Goal: Transaction & Acquisition: Purchase product/service

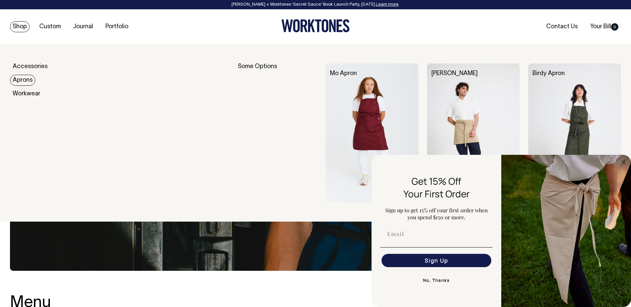
click at [25, 83] on link "Aprons" at bounding box center [22, 80] width 25 height 11
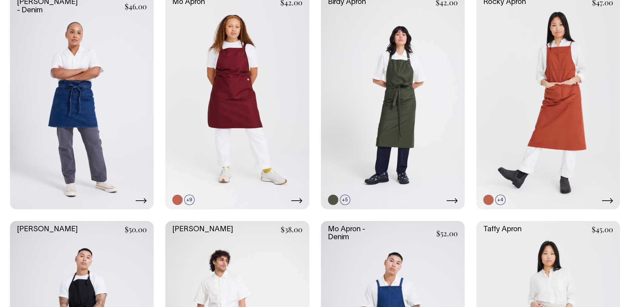
scroll to position [337, 0]
click at [236, 111] on link at bounding box center [237, 102] width 144 height 216
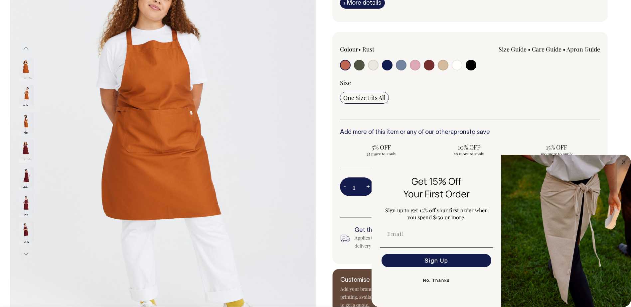
scroll to position [122, 0]
click at [256, 107] on img at bounding box center [163, 151] width 306 height 458
click at [529, 84] on div "Size" at bounding box center [470, 83] width 260 height 8
click at [620, 162] on circle "Close dialog" at bounding box center [624, 162] width 8 height 8
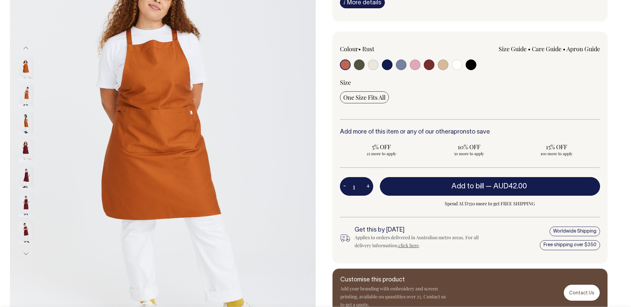
scroll to position [0, 0]
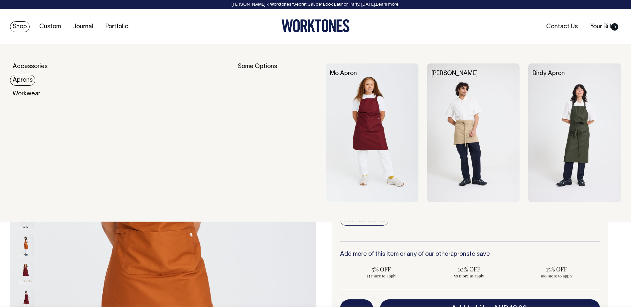
click at [23, 81] on link "Aprons" at bounding box center [22, 80] width 25 height 11
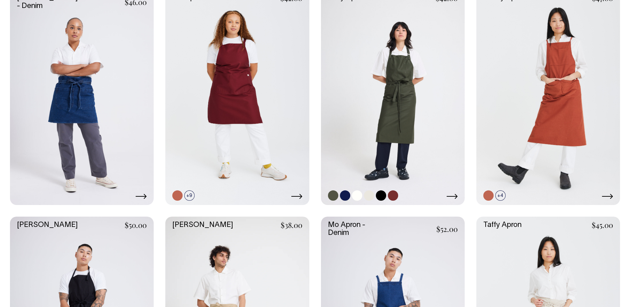
scroll to position [341, 0]
click at [291, 199] on icon at bounding box center [296, 196] width 11 height 5
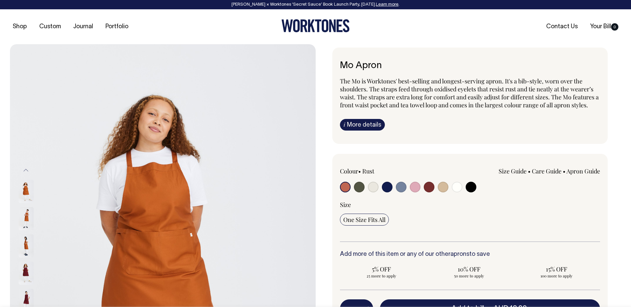
click at [366, 190] on div at bounding box center [392, 188] width 104 height 12
click at [358, 188] on input "radio" at bounding box center [359, 187] width 11 height 11
radio input "true"
select select "Olive"
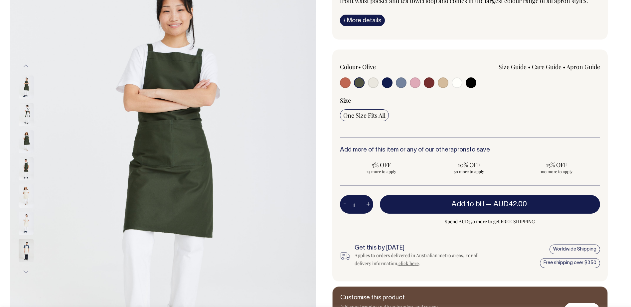
scroll to position [105, 0]
click at [519, 68] on link "Size Guide" at bounding box center [513, 67] width 28 height 8
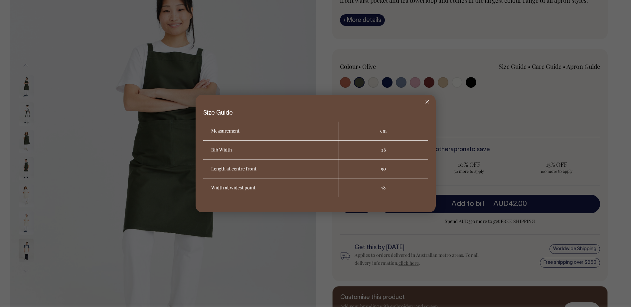
click at [429, 98] on div at bounding box center [427, 102] width 17 height 15
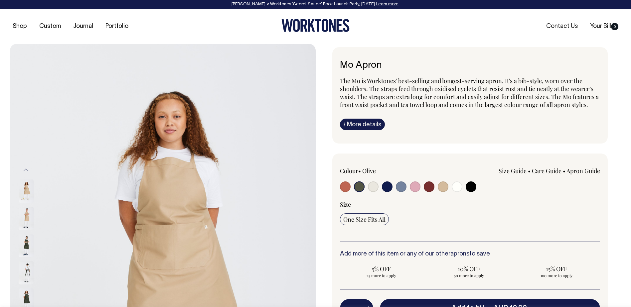
scroll to position [0, 0]
